Goal: Task Accomplishment & Management: Manage account settings

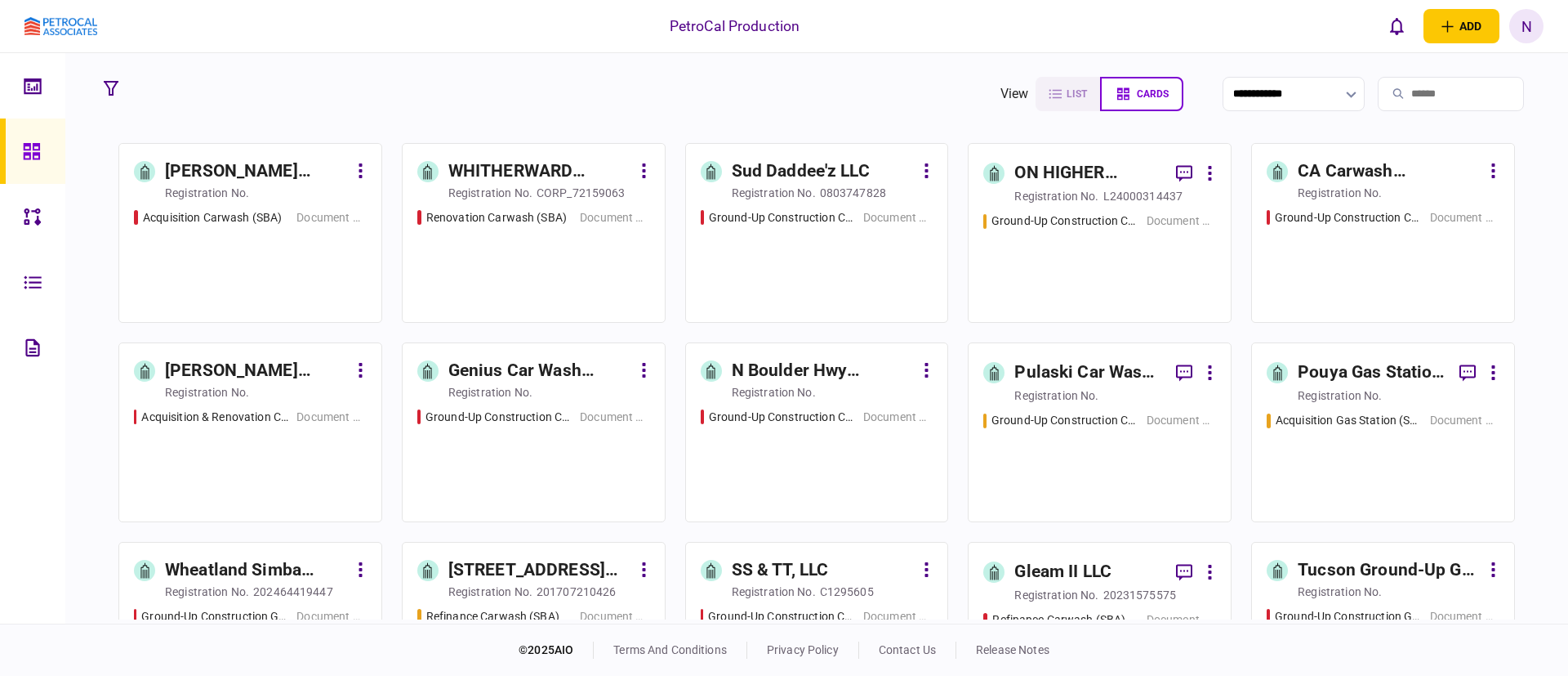
click at [1040, 398] on div "registration no." at bounding box center [1056, 396] width 84 height 17
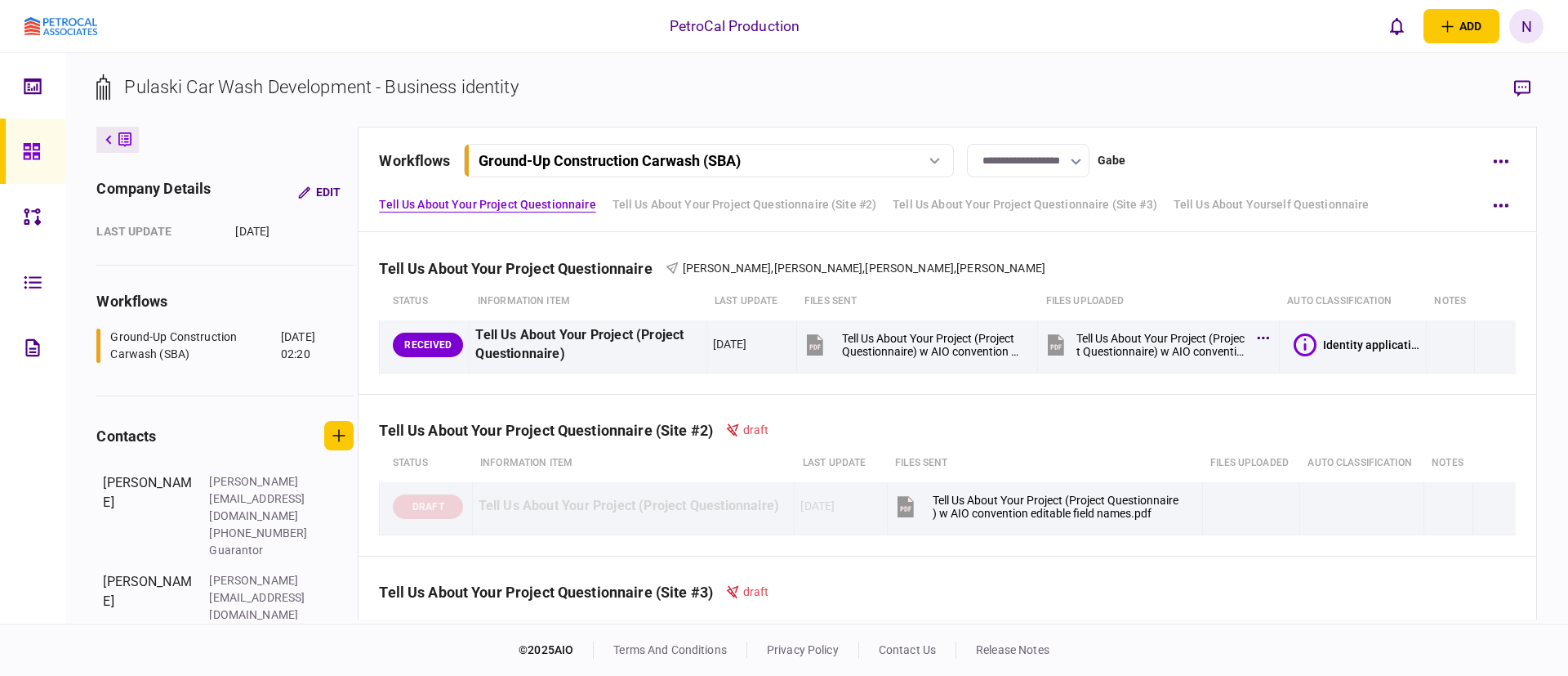
click at [1248, 177] on div "**********" at bounding box center [928, 160] width 1098 height 33
click at [1341, 239] on div "Tell Us About Your Project Questionnaire [PERSON_NAME] , [PERSON_NAME] , [PERSO…" at bounding box center [947, 258] width 1136 height 50
click at [33, 171] on div at bounding box center [36, 151] width 26 height 65
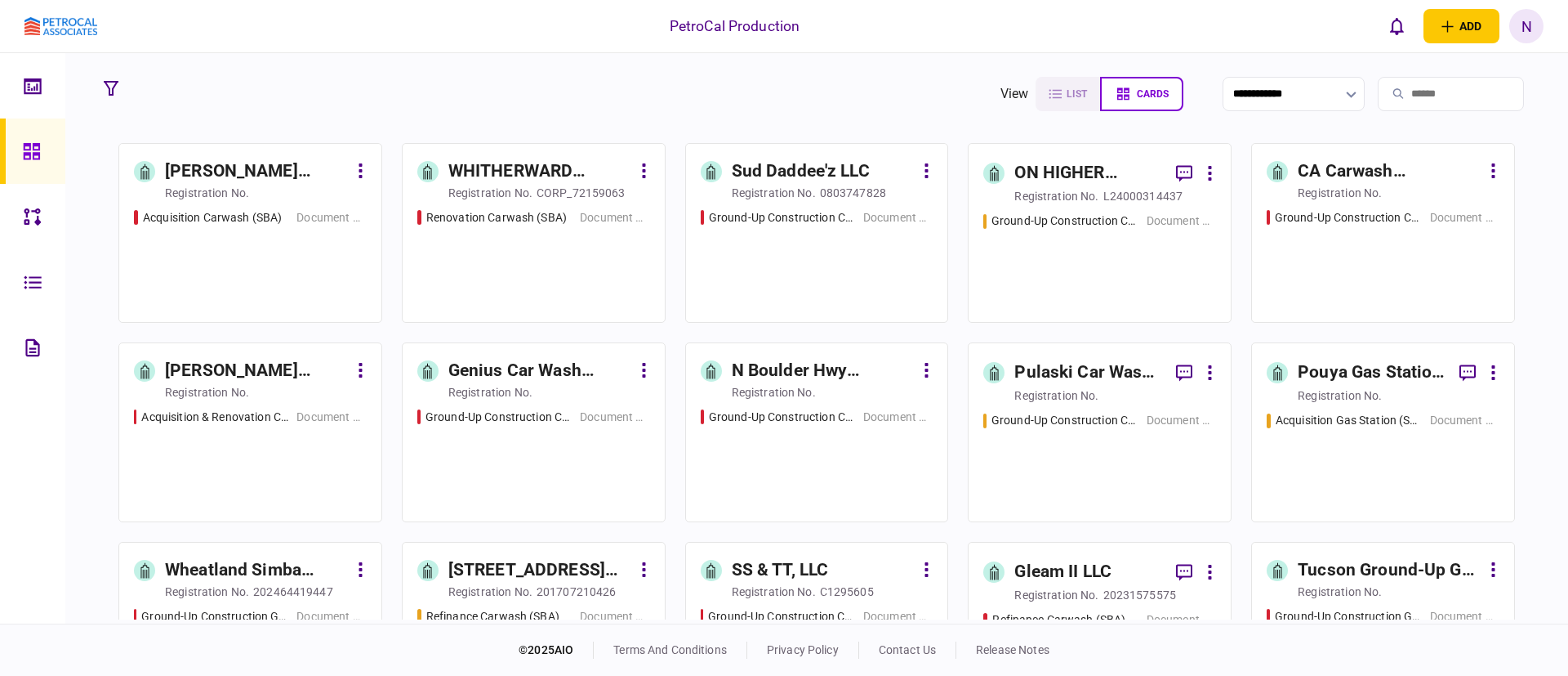
click at [71, 477] on section "**********" at bounding box center [817, 338] width 1503 height 570
click at [395, 532] on section "[PERSON_NAME] Acquisition registration no. Acquisition Carwash (SBA) Document C…" at bounding box center [817, 380] width 1397 height 476
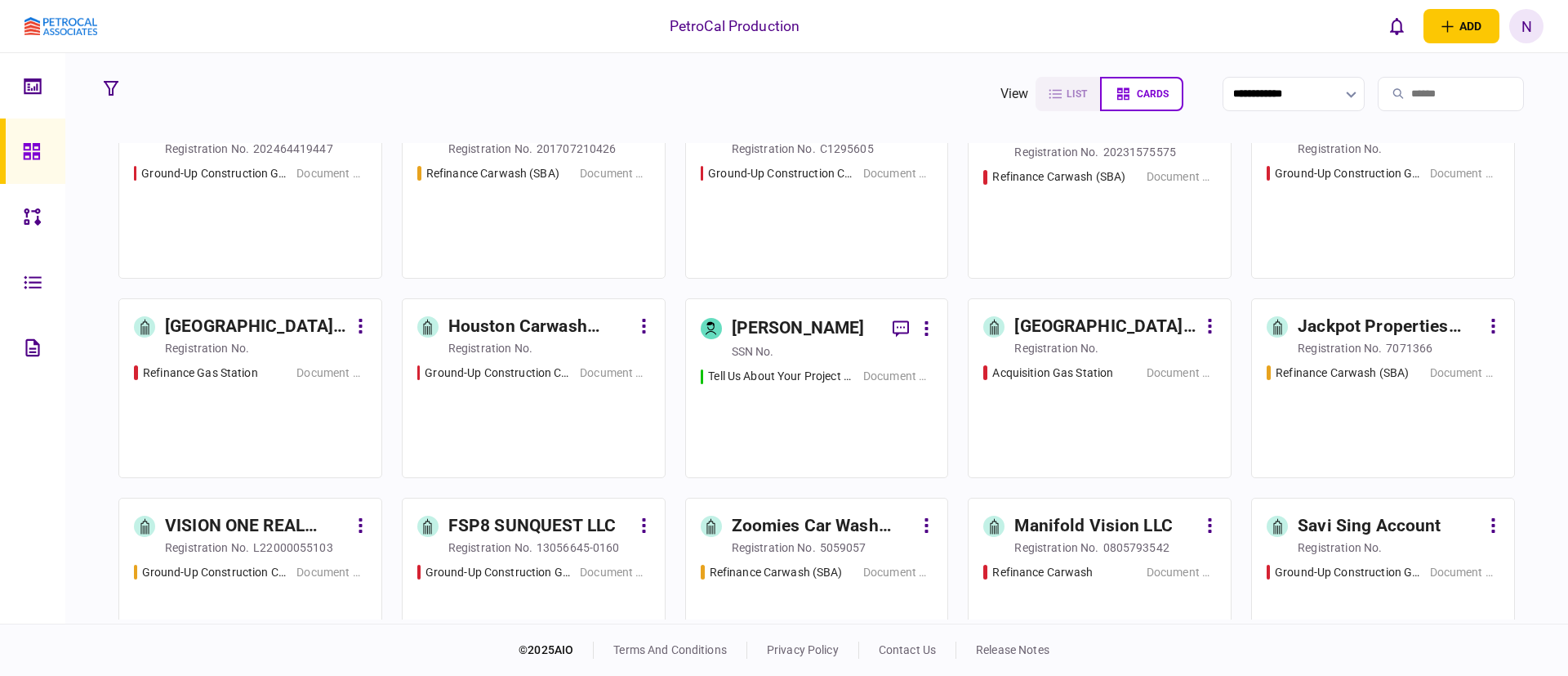
scroll to position [441, 0]
click at [247, 541] on div "registration no." at bounding box center [206, 549] width 84 height 17
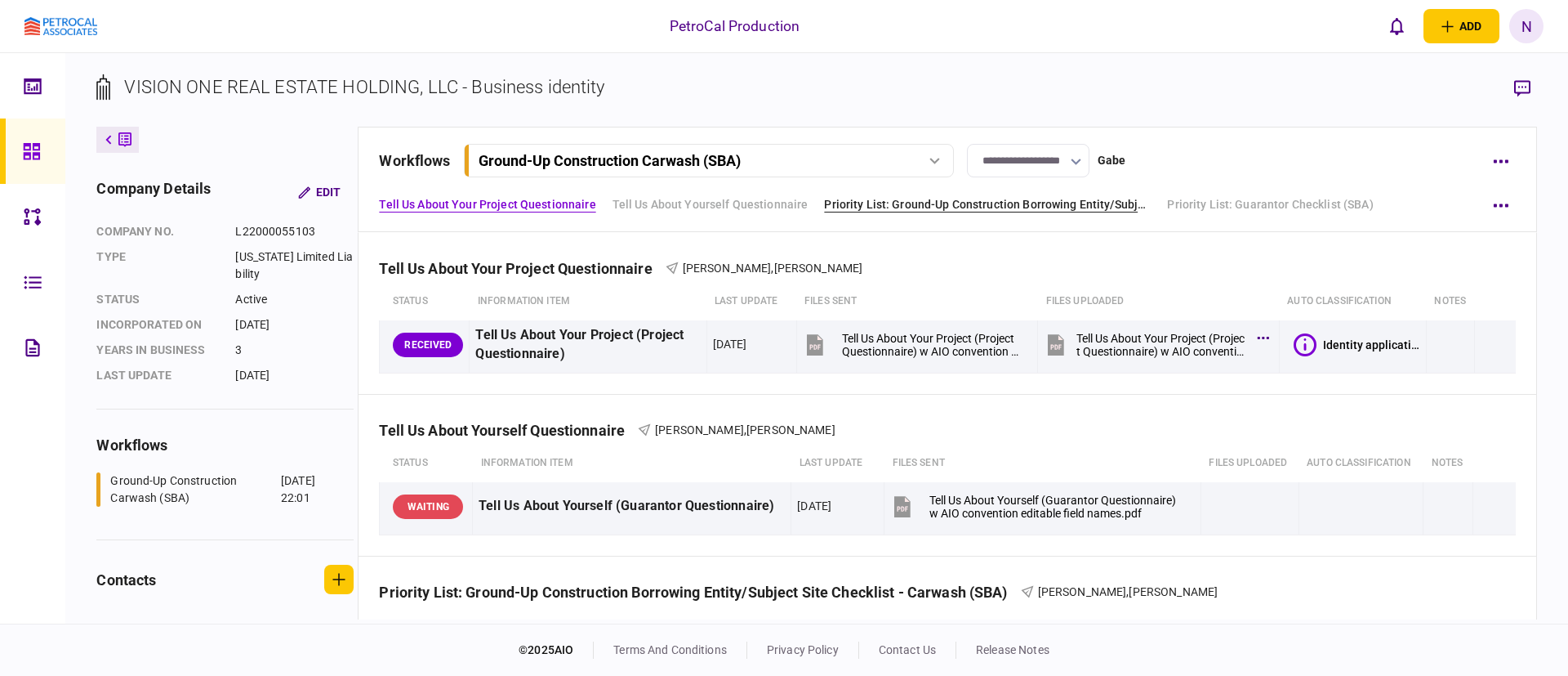
click at [1047, 203] on link "Priority List: Ground-Up Construction Borrowing Entity/Subject Site Checklist -…" at bounding box center [987, 204] width 327 height 17
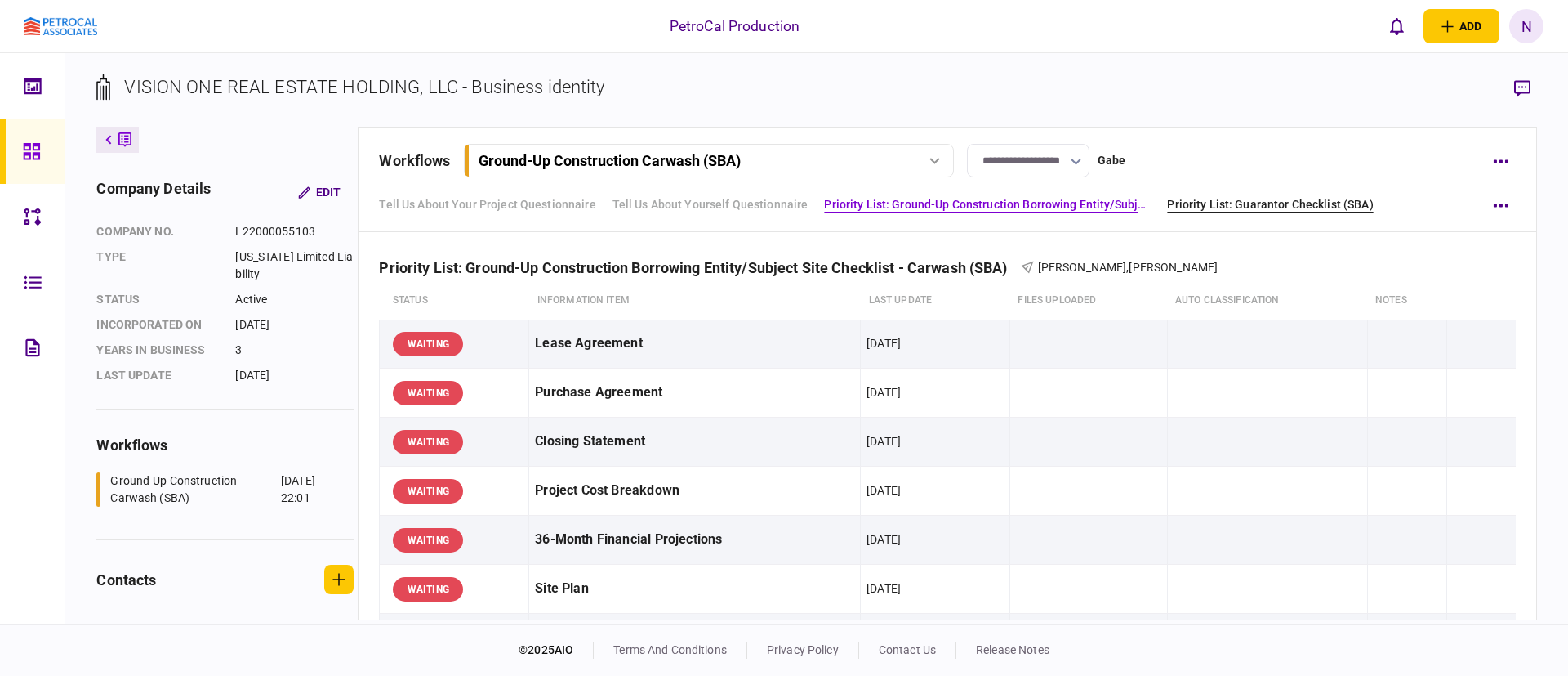
click at [1219, 208] on link "Priority List: Guarantor Checklist (SBA)" at bounding box center [1271, 204] width 206 height 17
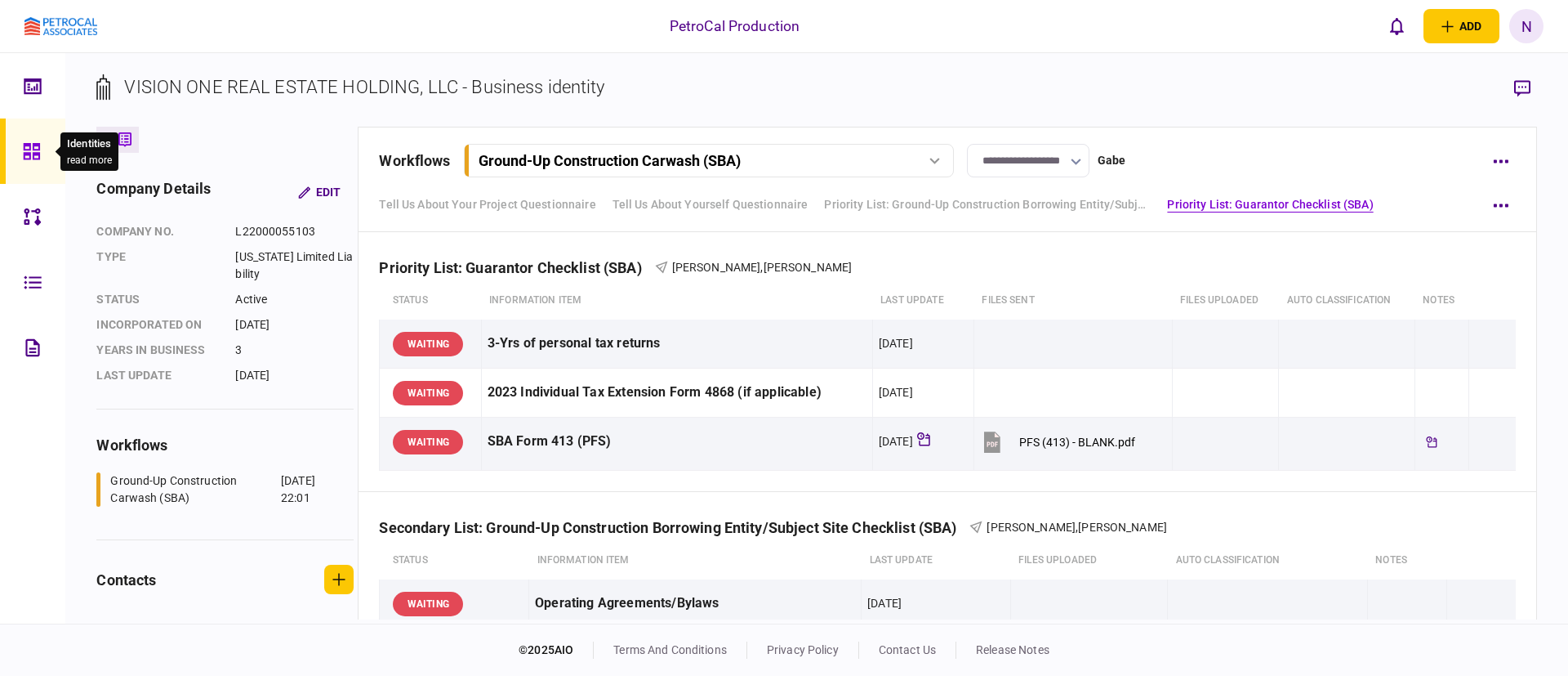
click at [25, 148] on icon at bounding box center [31, 151] width 17 height 17
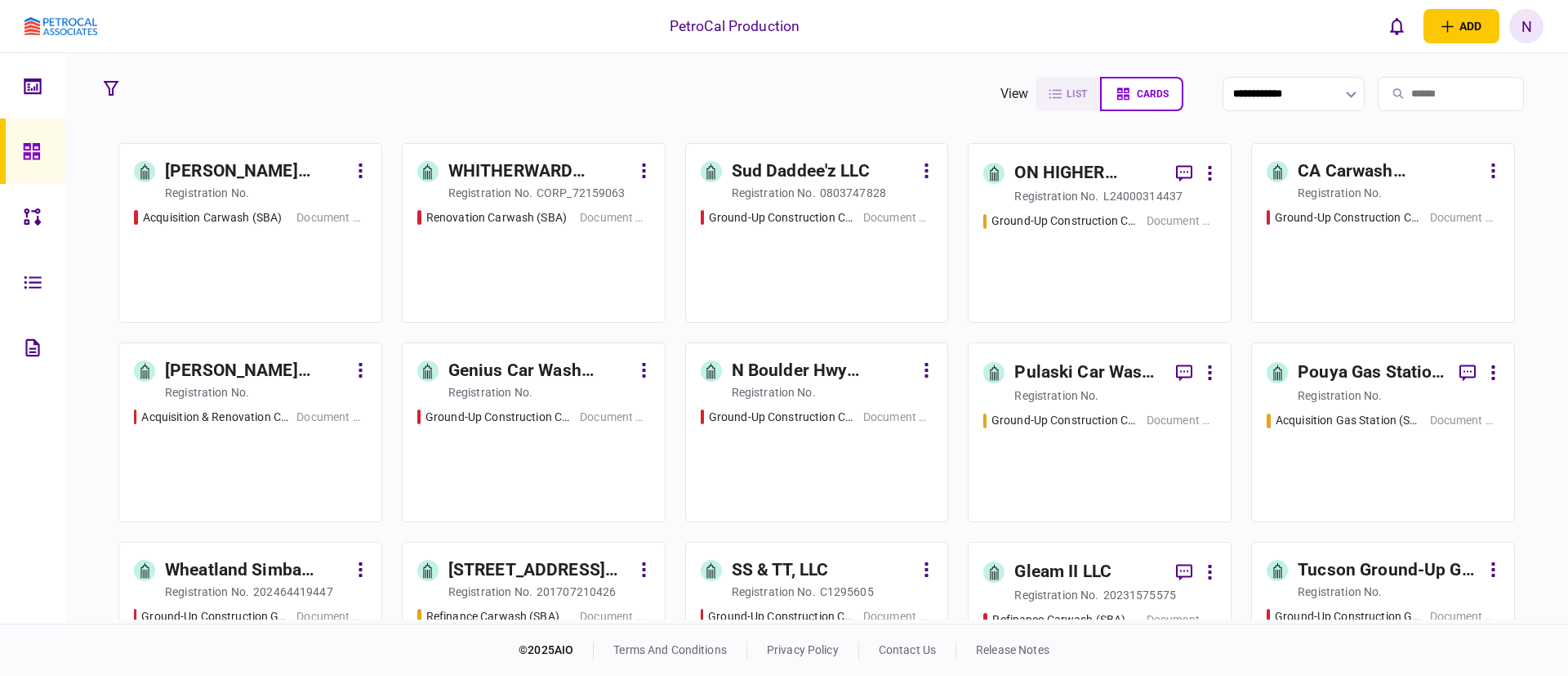
drag, startPoint x: 1516, startPoint y: 235, endPoint x: 1524, endPoint y: 283, distance: 48.7
click at [1524, 283] on div "[PERSON_NAME] Acquisition registration no. Acquisition Carwash (SBA) Document C…" at bounding box center [817, 380] width 1440 height 476
click at [1363, 403] on link "Pouya Gas Station Acquisition registration no. Acquisition Gas Station (SBA) Do…" at bounding box center [1383, 432] width 264 height 180
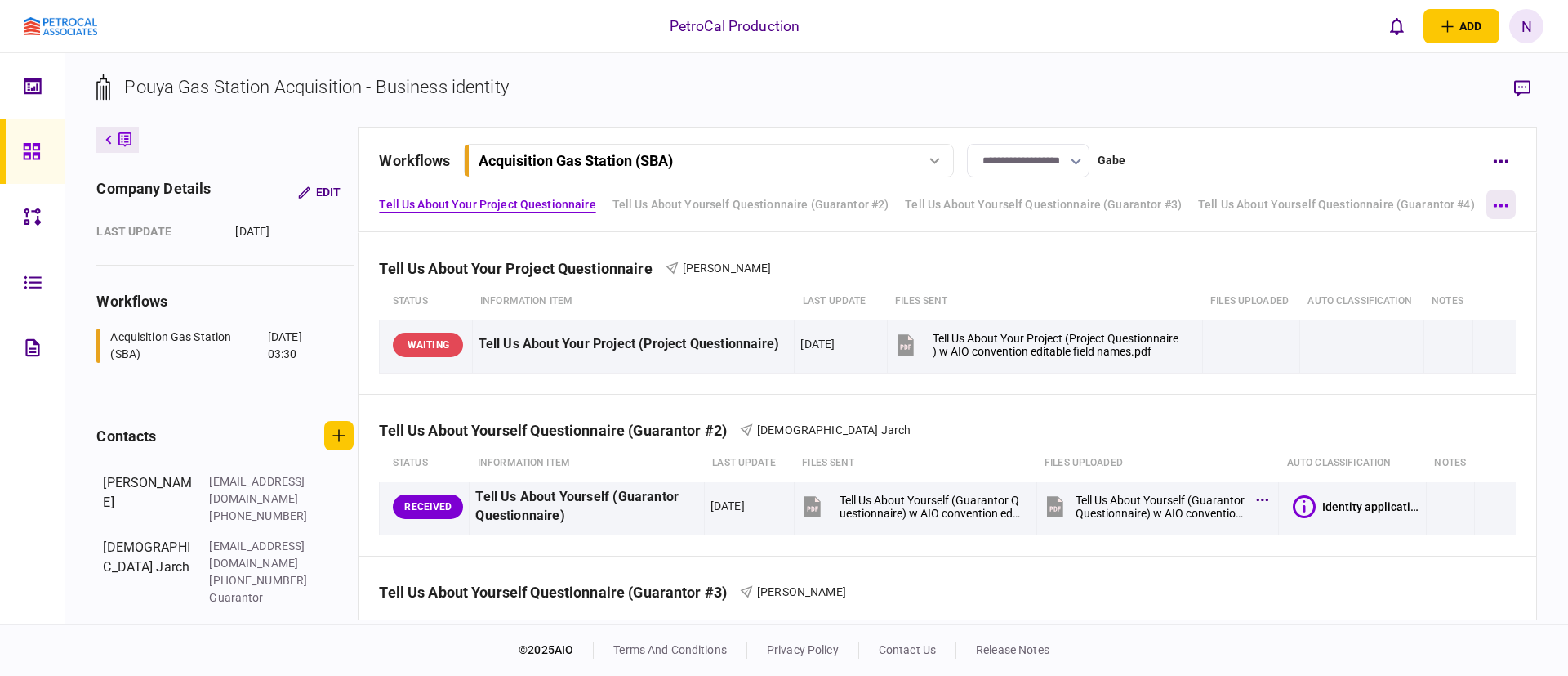
click at [1509, 206] on button "button" at bounding box center [1502, 204] width 29 height 29
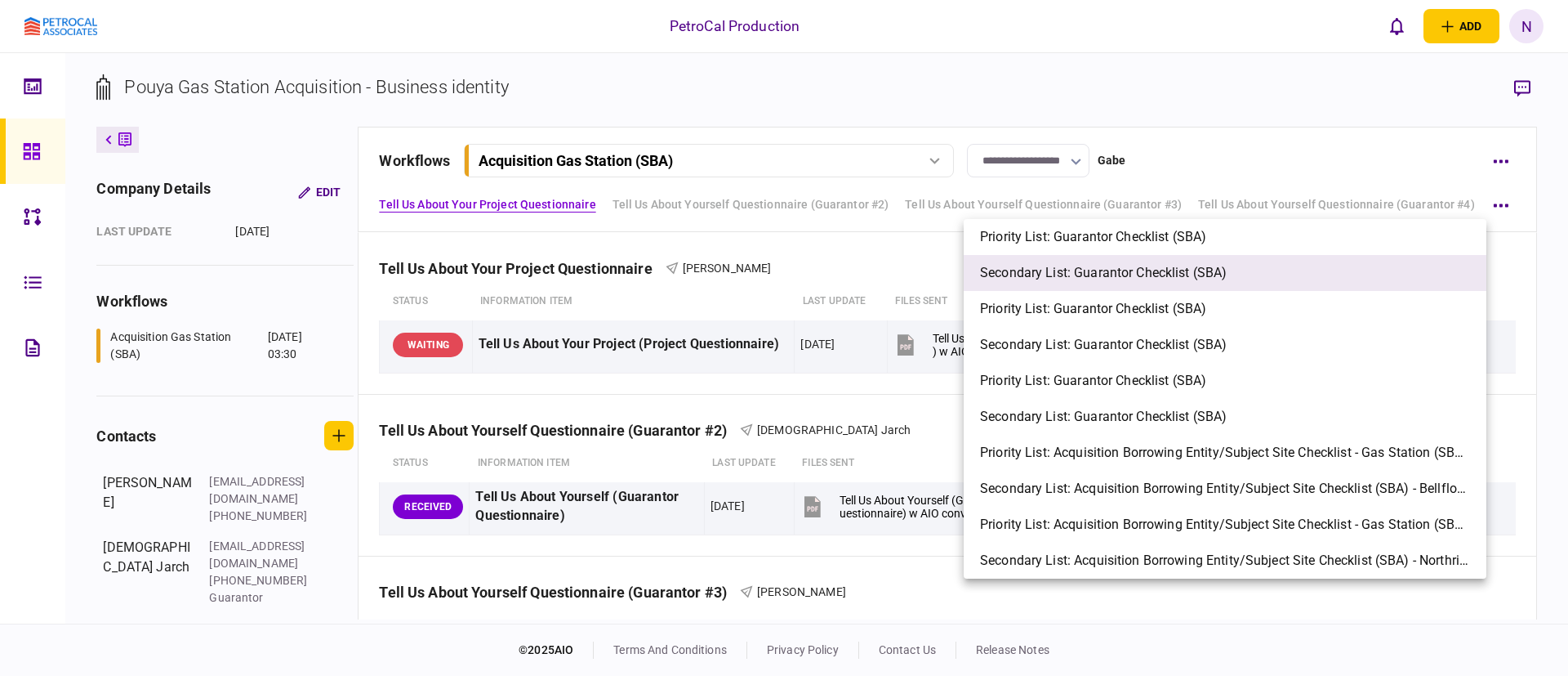
click at [1174, 264] on span "Secondary List: Guarantor Checklist (SBA)" at bounding box center [1104, 273] width 247 height 19
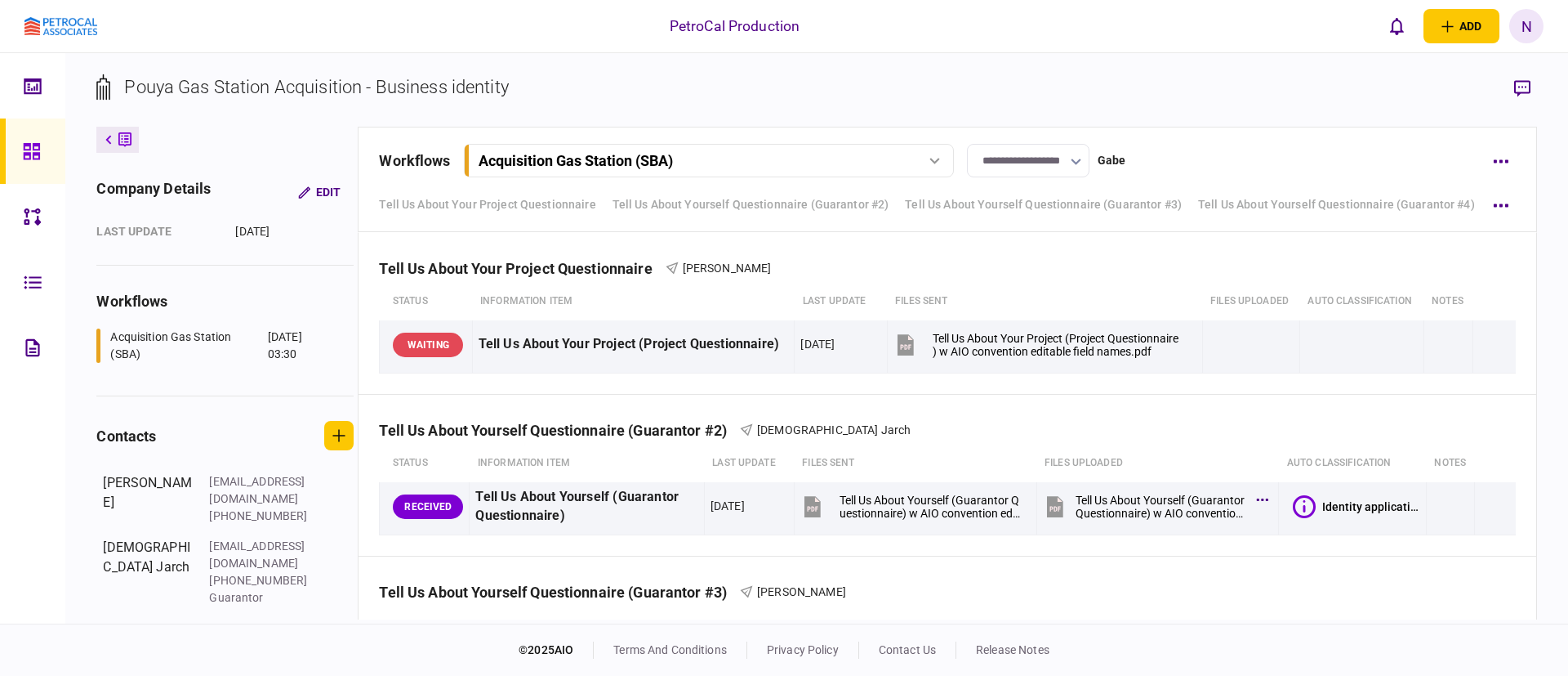
scroll to position [908, 0]
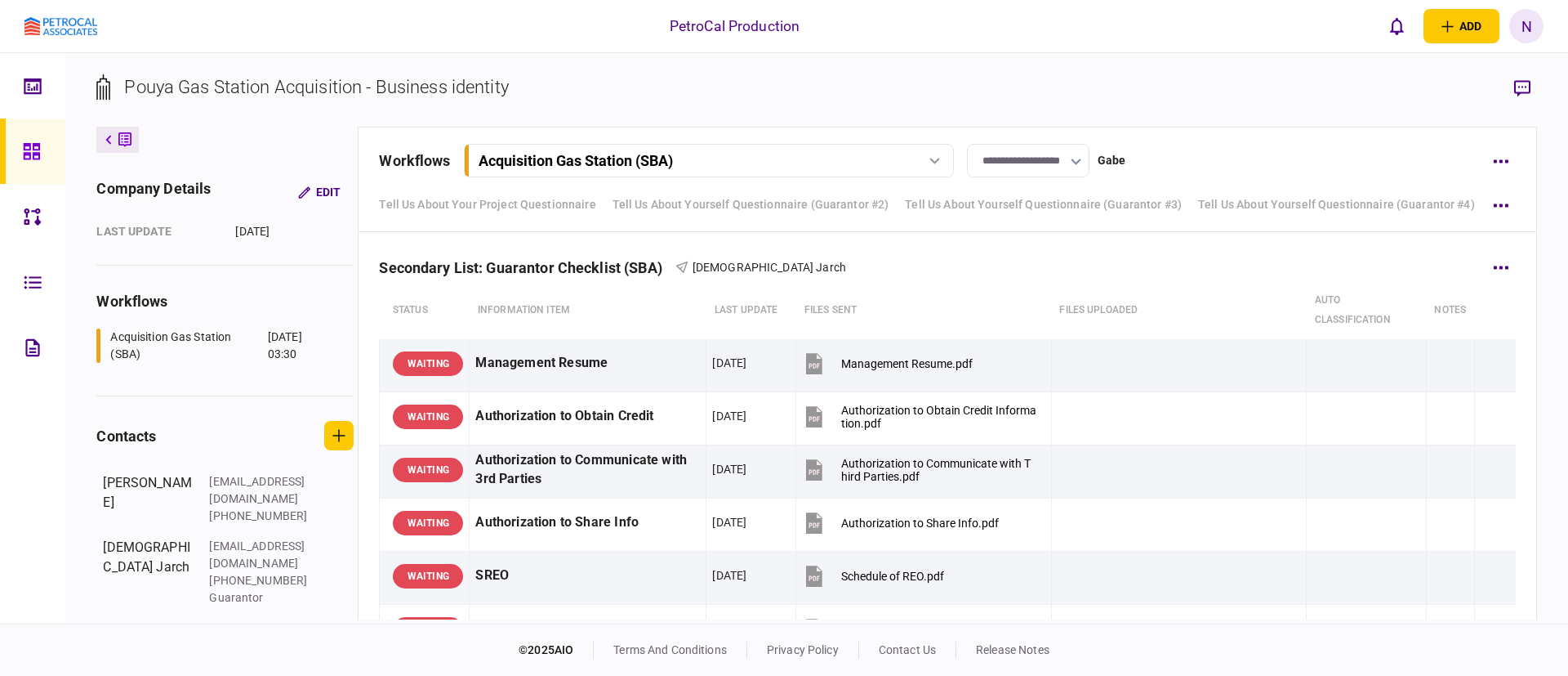
click at [907, 258] on div "Secondary List: Guarantor Checklist (SBA) Shariar Jarch" at bounding box center [947, 257] width 1136 height 50
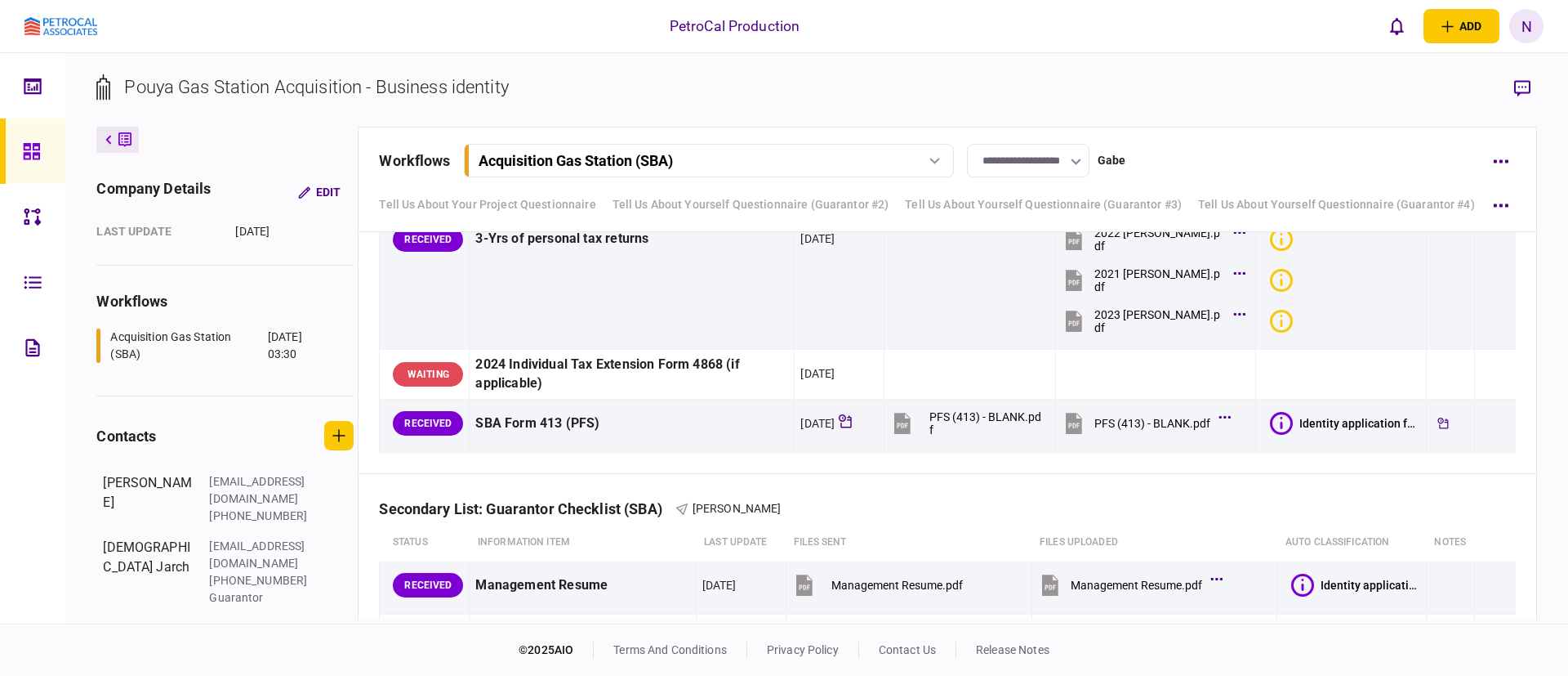
scroll to position [1692, 0]
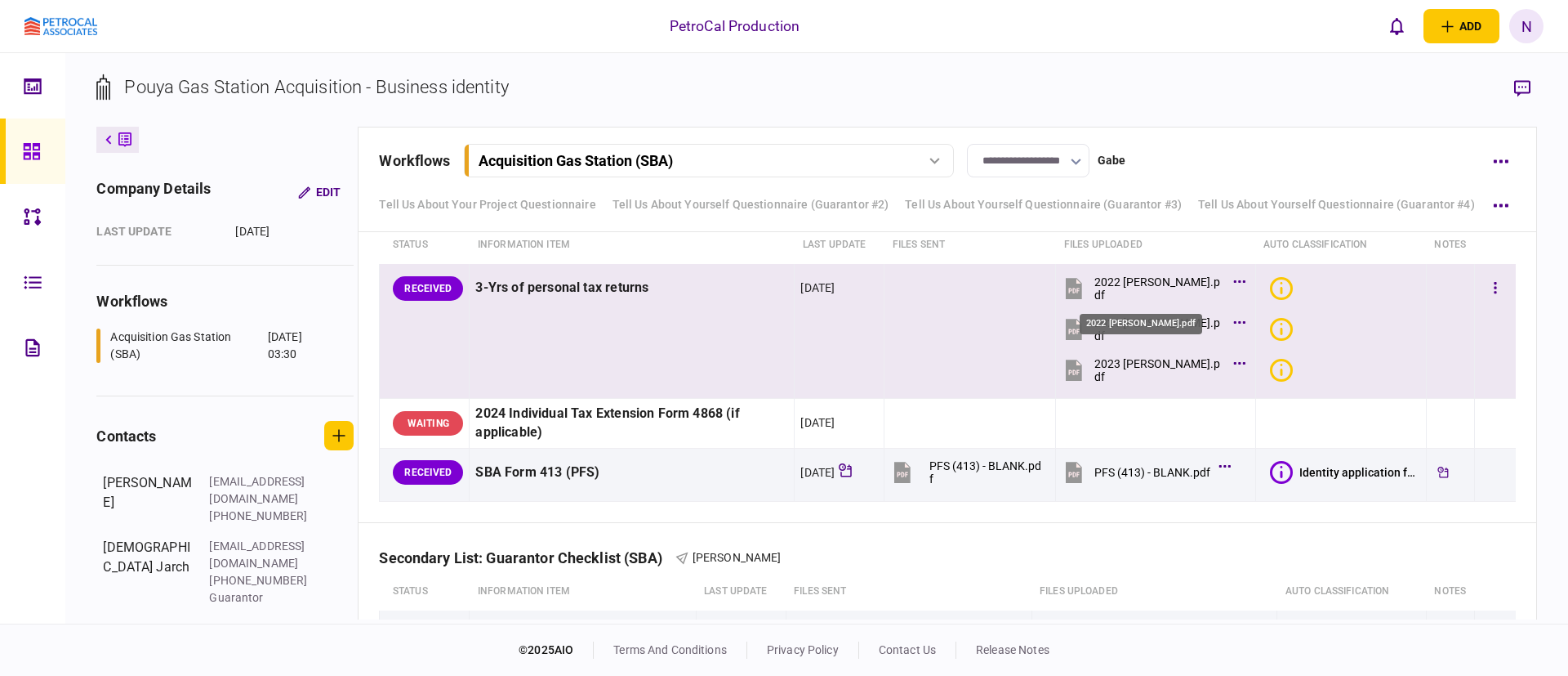
click at [1132, 281] on div "2022 [PERSON_NAME].pdf" at bounding box center [1159, 288] width 130 height 26
